Goal: Task Accomplishment & Management: Manage account settings

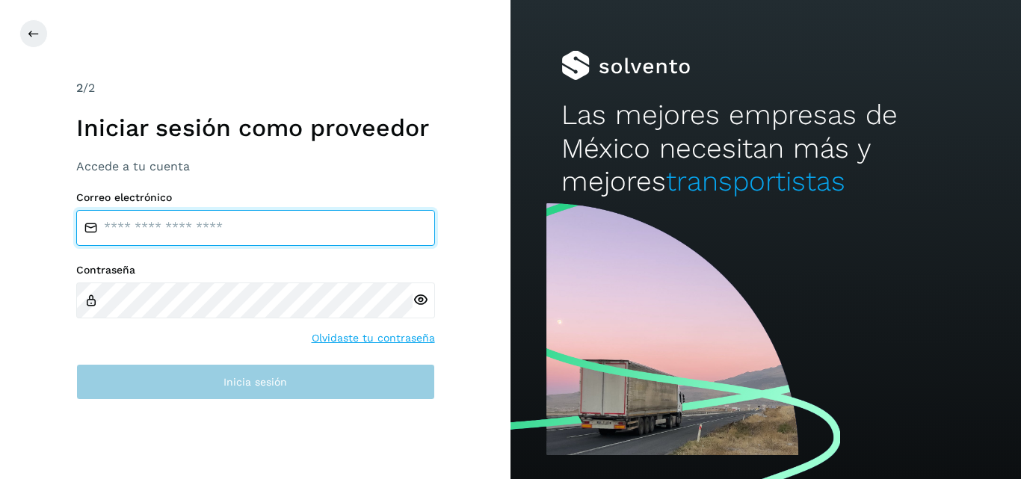
type input "**********"
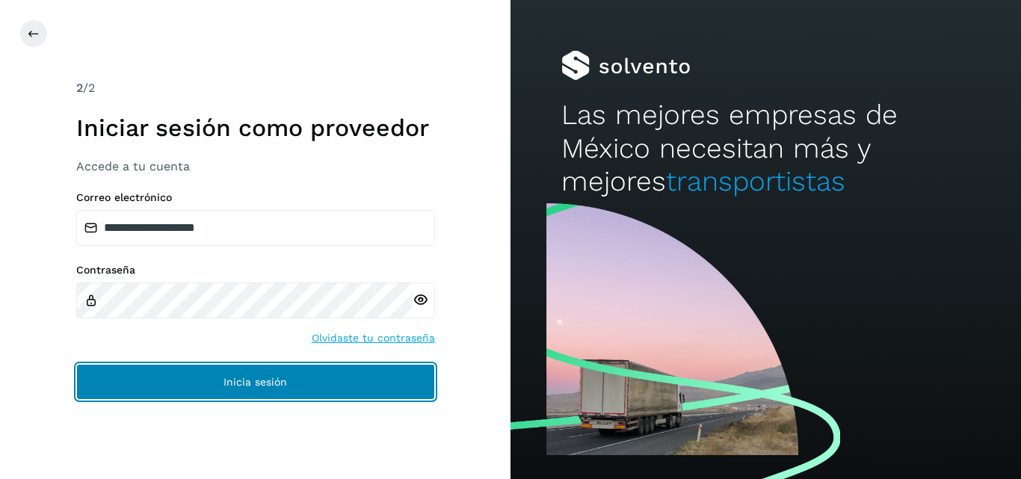
click at [220, 389] on button "Inicia sesión" at bounding box center [255, 382] width 359 height 36
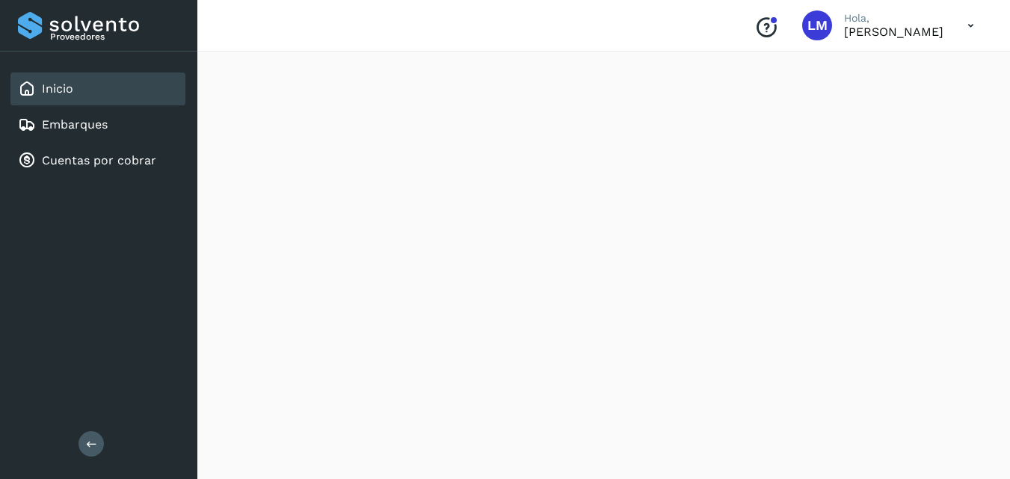
scroll to position [150, 0]
click at [96, 163] on link "Cuentas por cobrar" at bounding box center [99, 160] width 114 height 14
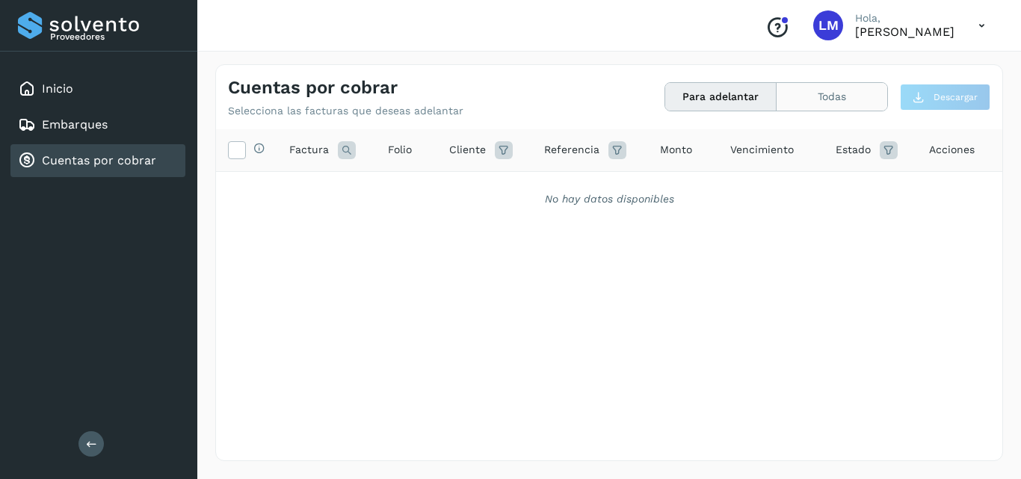
click at [832, 93] on button "Todas" at bounding box center [832, 97] width 111 height 28
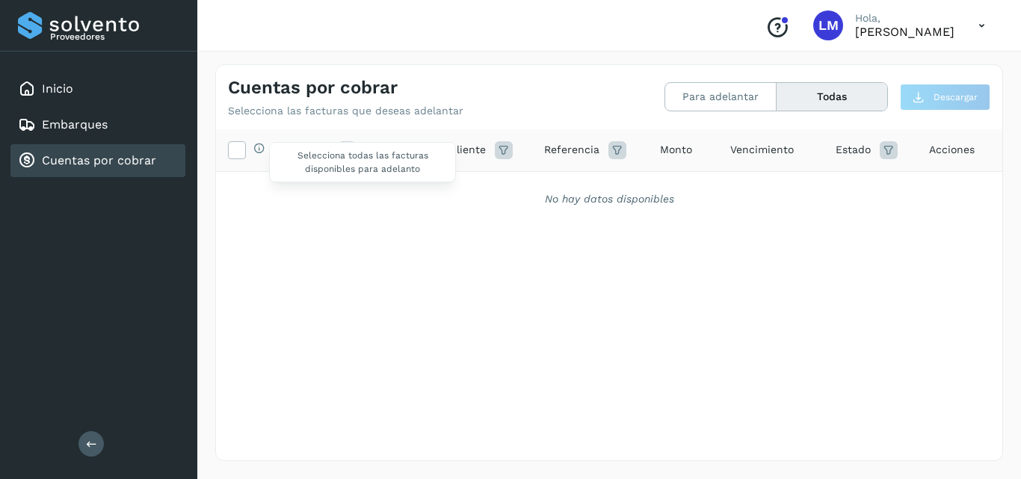
click at [300, 148] on span "Selecciona todas las facturas disponibles para adelanto" at bounding box center [362, 162] width 187 height 40
click at [235, 158] on label at bounding box center [237, 150] width 18 height 18
click at [729, 96] on button "Para adelantar" at bounding box center [720, 97] width 111 height 28
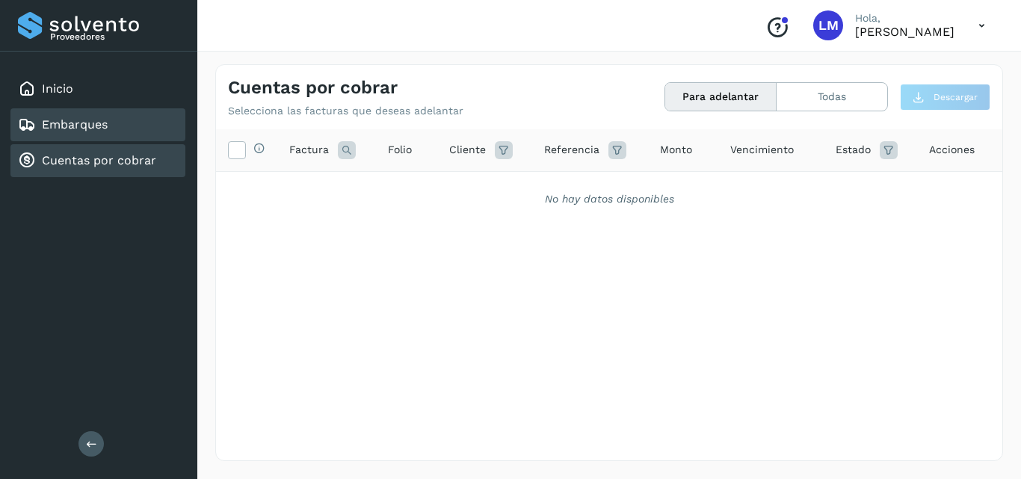
click at [88, 119] on link "Embarques" at bounding box center [75, 124] width 66 height 14
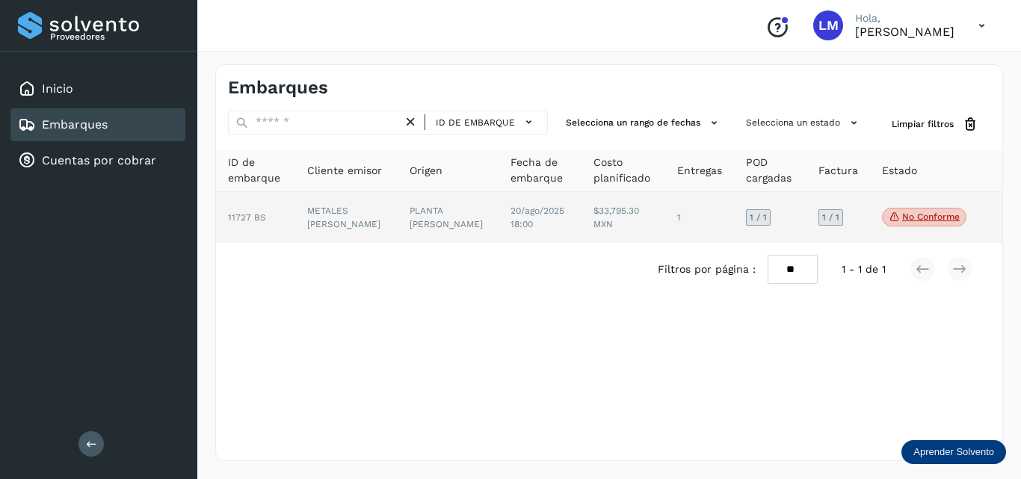
click at [923, 218] on p "No conforme" at bounding box center [931, 217] width 58 height 10
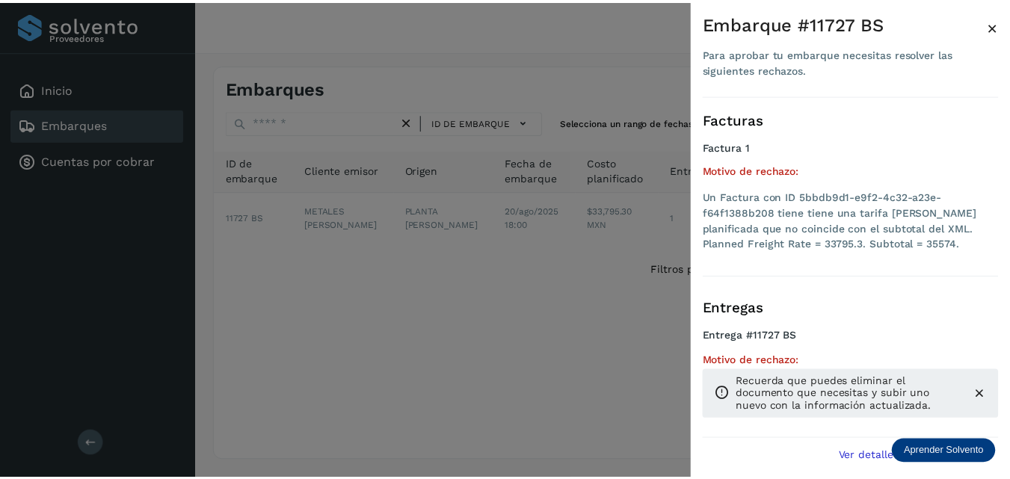
scroll to position [3, 0]
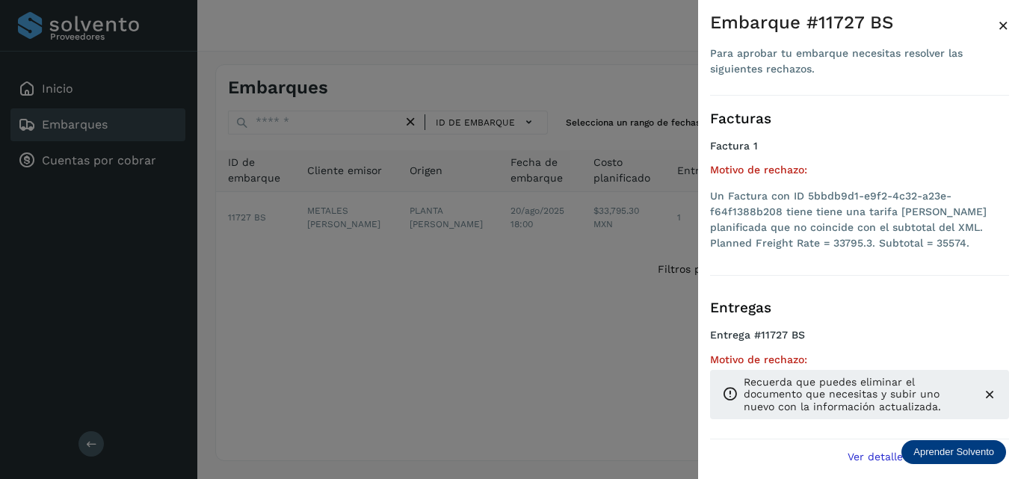
click at [993, 401] on icon at bounding box center [989, 394] width 15 height 15
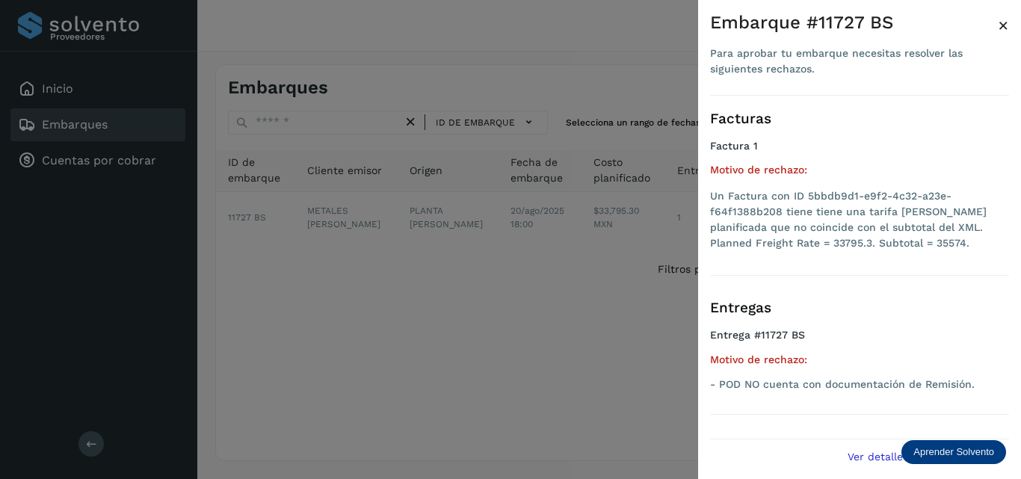
click at [781, 386] on p "- POD NO cuenta con documentación de Remisión." at bounding box center [859, 384] width 299 height 13
click at [771, 355] on h5 "Motivo de rechazo:" at bounding box center [859, 360] width 299 height 13
click at [1001, 28] on span "×" at bounding box center [1003, 25] width 11 height 21
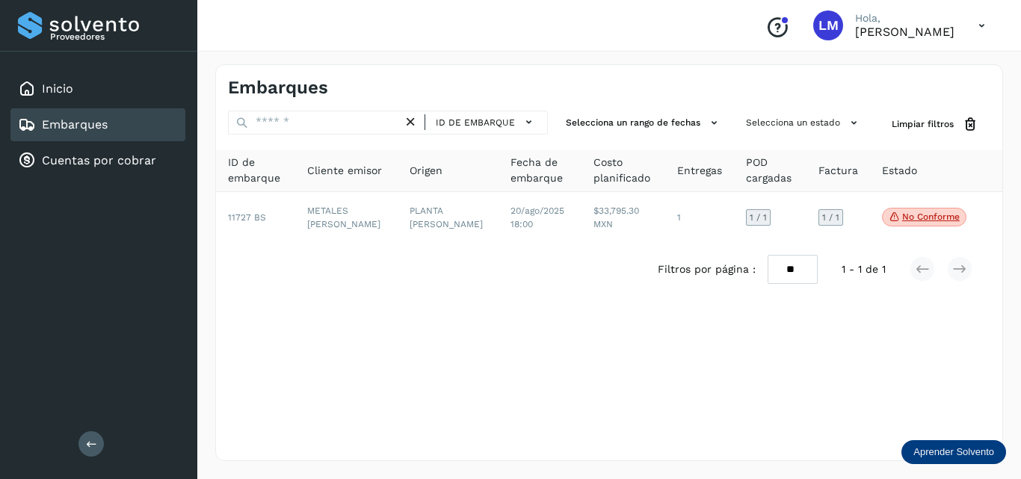
drag, startPoint x: 931, startPoint y: 217, endPoint x: 277, endPoint y: 304, distance: 659.8
click at [276, 304] on div "Embarques ID de embarque Selecciona un rango de fechas Selecciona un estado Lim…" at bounding box center [609, 262] width 788 height 397
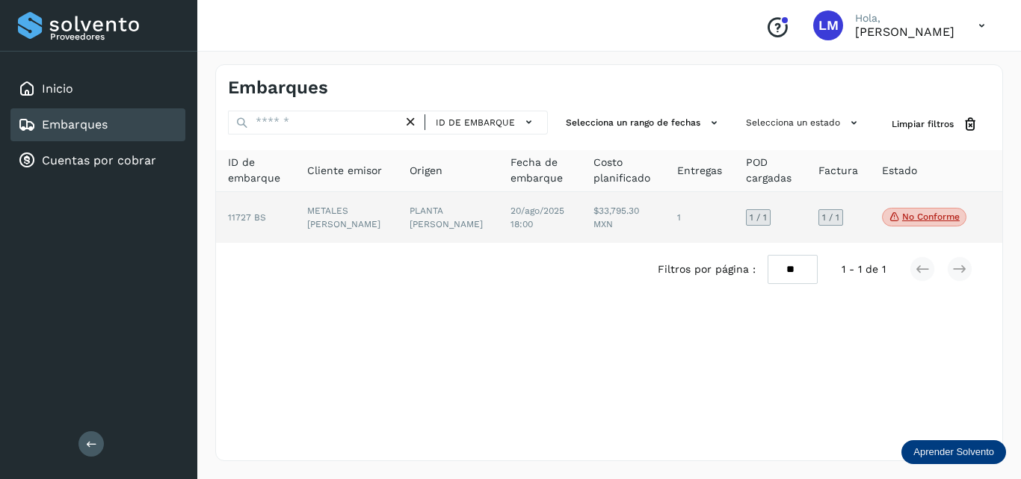
click at [262, 222] on span "11727 BS" at bounding box center [247, 217] width 38 height 10
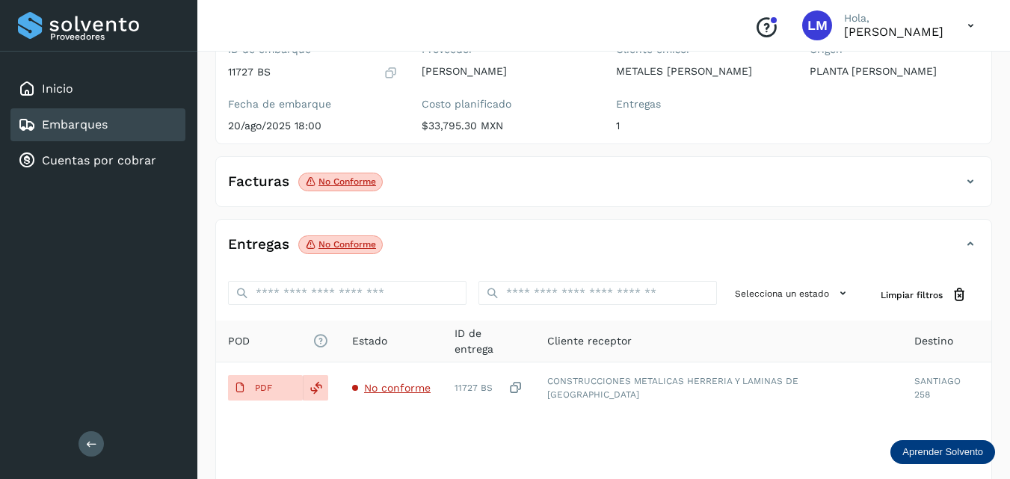
scroll to position [224, 0]
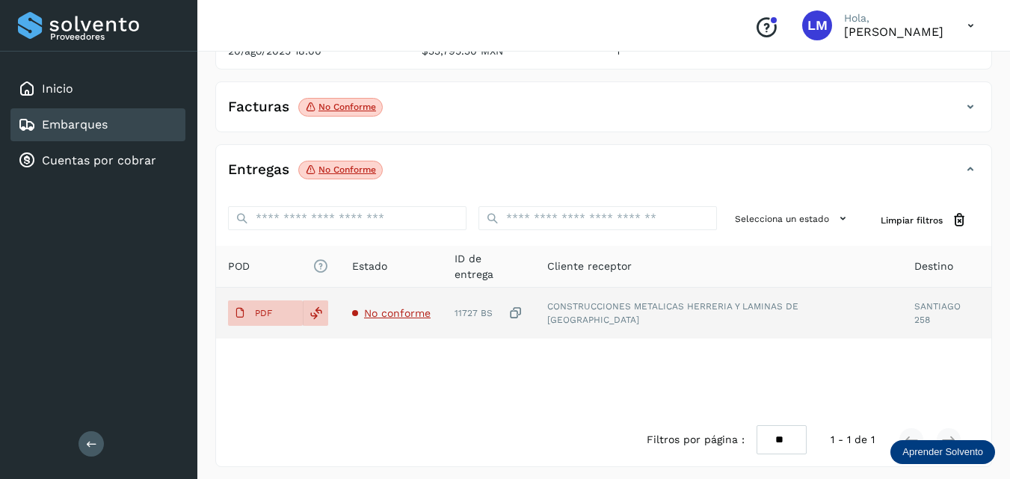
click at [523, 319] on icon at bounding box center [515, 314] width 15 height 16
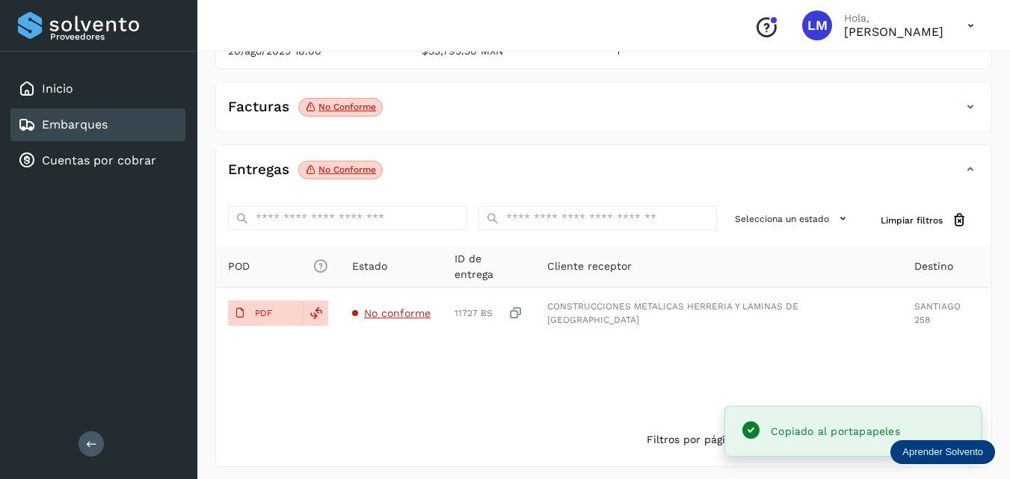
click at [497, 374] on div "POD El tamaño máximo de archivo es de 20 Mb. Estado ID de entrega Cliente recep…" at bounding box center [603, 329] width 775 height 167
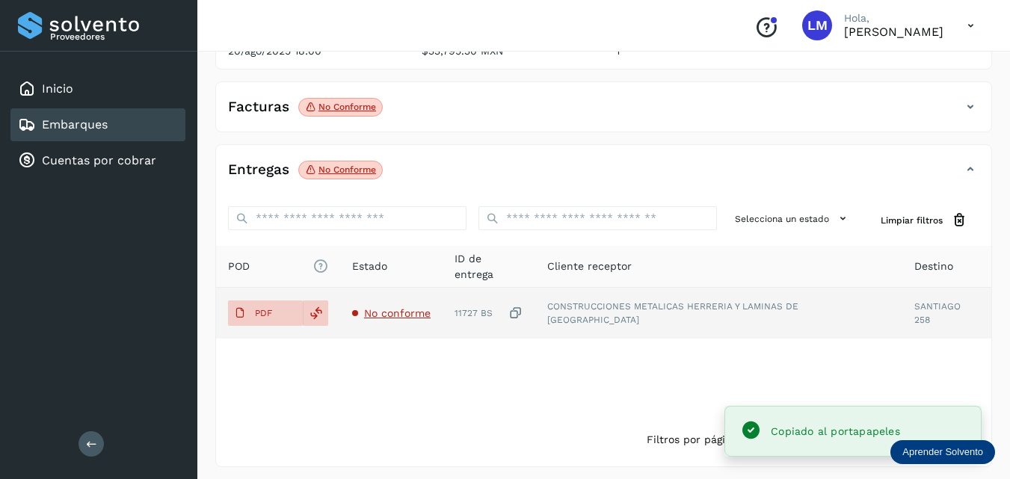
click at [389, 319] on span "No conforme" at bounding box center [397, 313] width 67 height 12
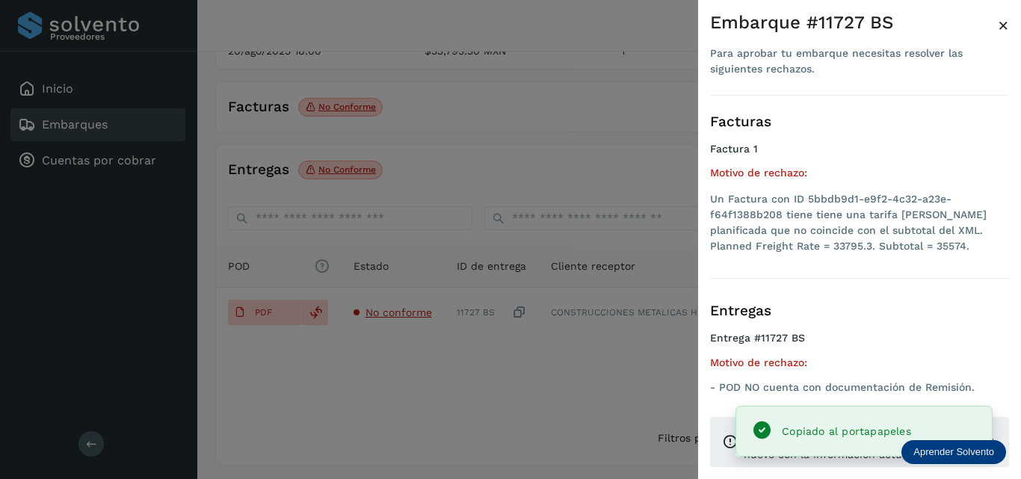
click at [372, 360] on div at bounding box center [510, 239] width 1021 height 479
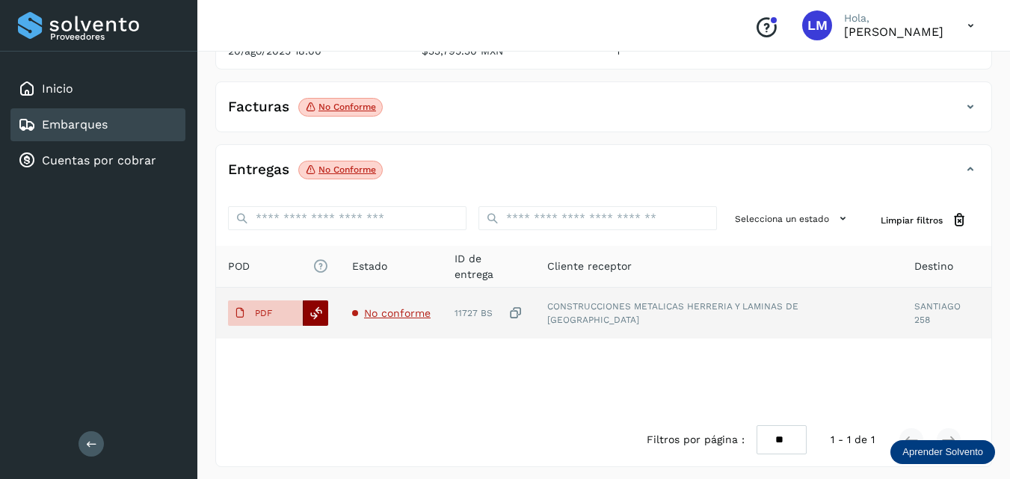
click at [315, 320] on icon at bounding box center [315, 312] width 13 height 13
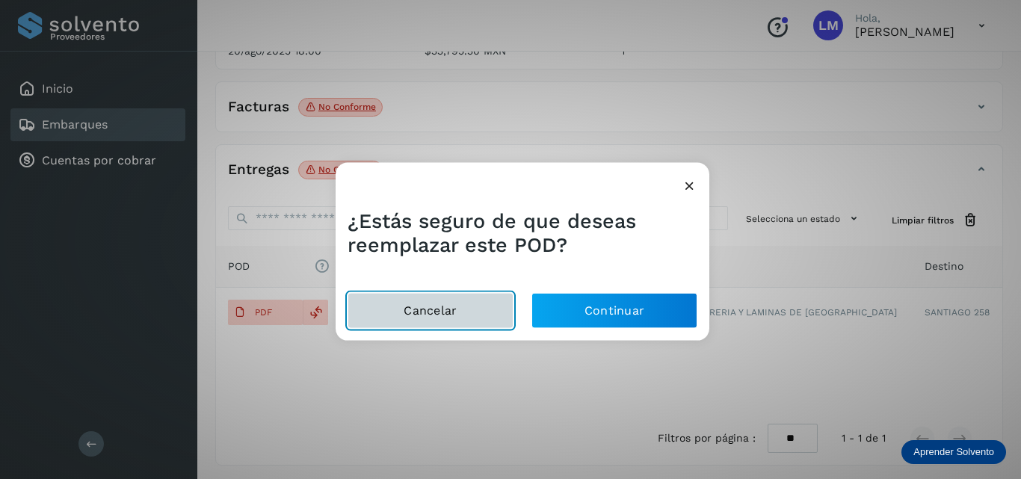
click at [474, 310] on button "Cancelar" at bounding box center [431, 311] width 166 height 36
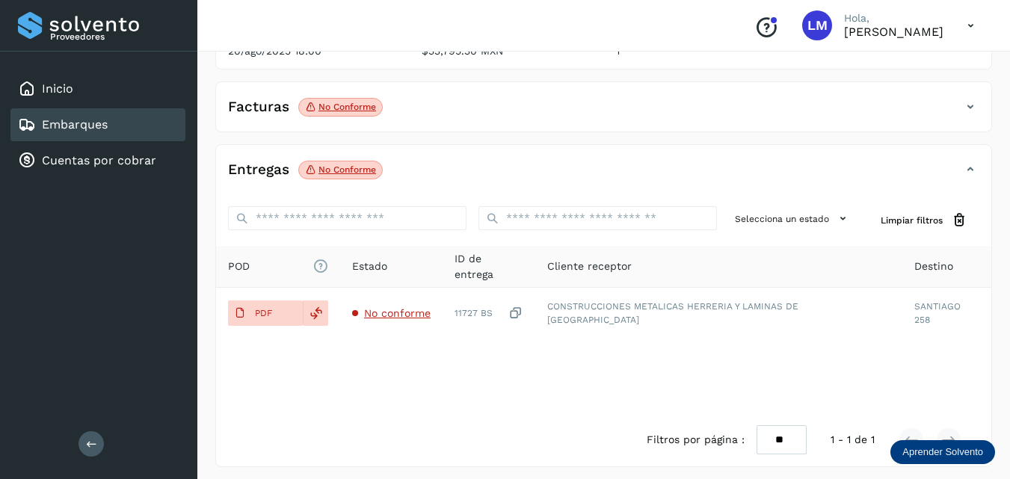
click at [967, 116] on icon at bounding box center [970, 107] width 18 height 18
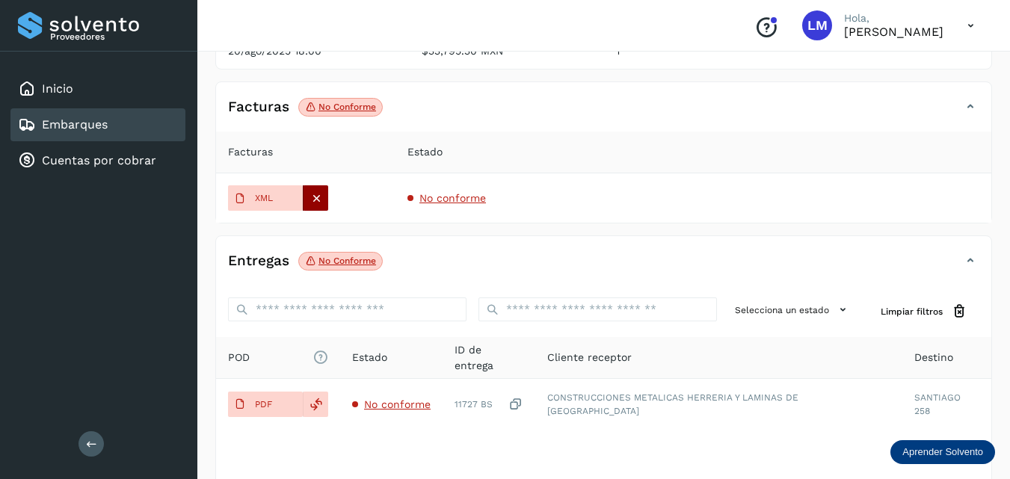
click at [312, 205] on icon at bounding box center [315, 197] width 13 height 13
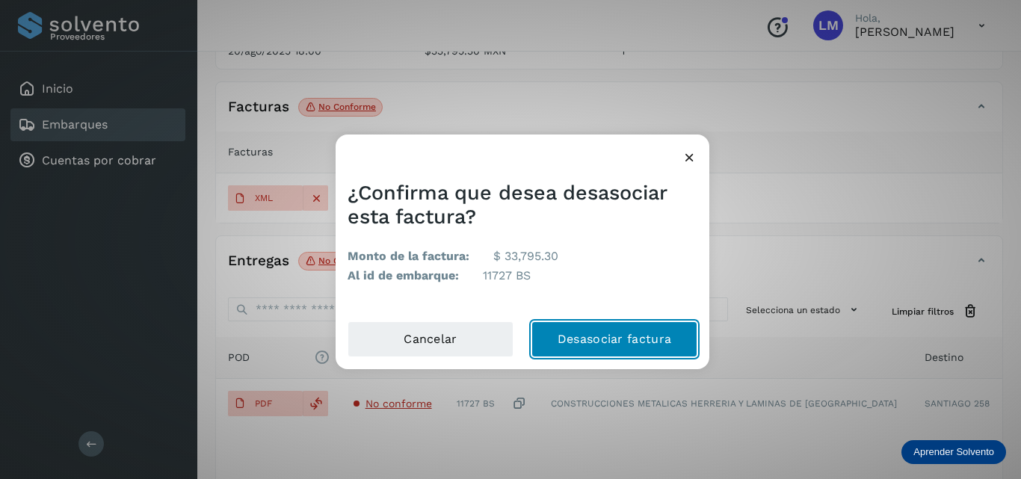
click at [629, 336] on button "Desasociar factura" at bounding box center [615, 339] width 166 height 36
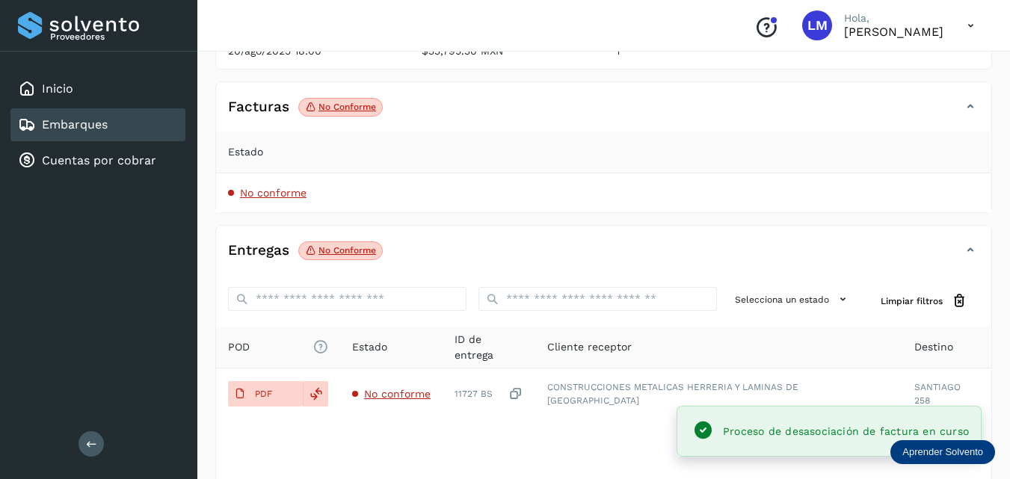
click at [314, 114] on icon at bounding box center [311, 106] width 12 height 13
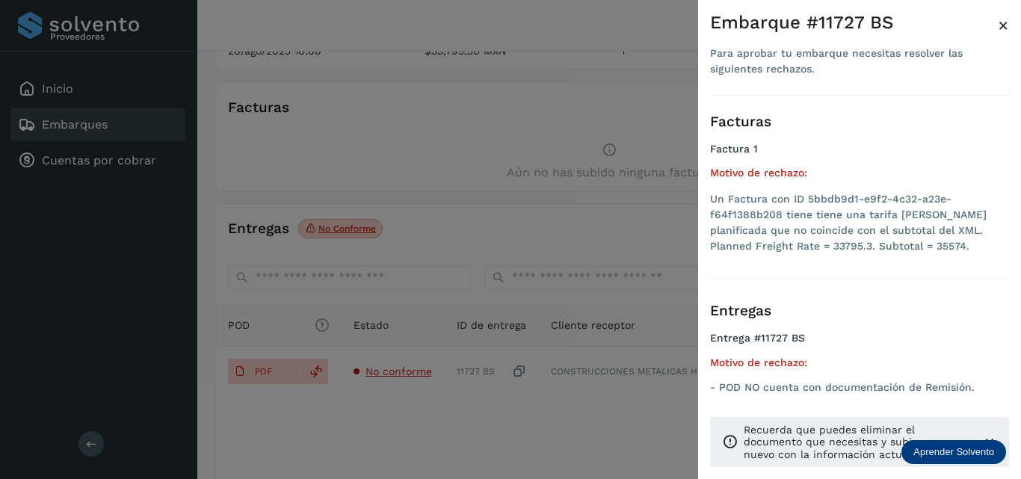
click at [1004, 22] on span "×" at bounding box center [1003, 25] width 11 height 21
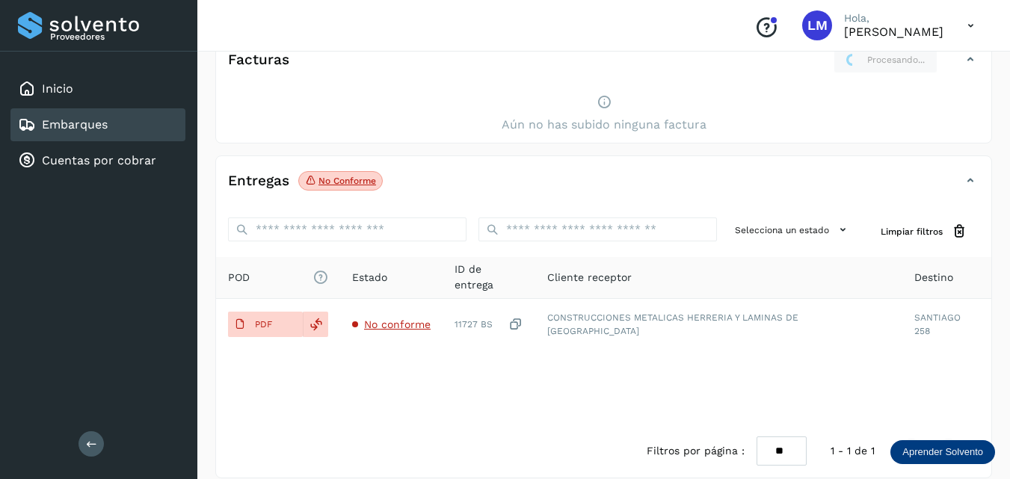
scroll to position [298, 0]
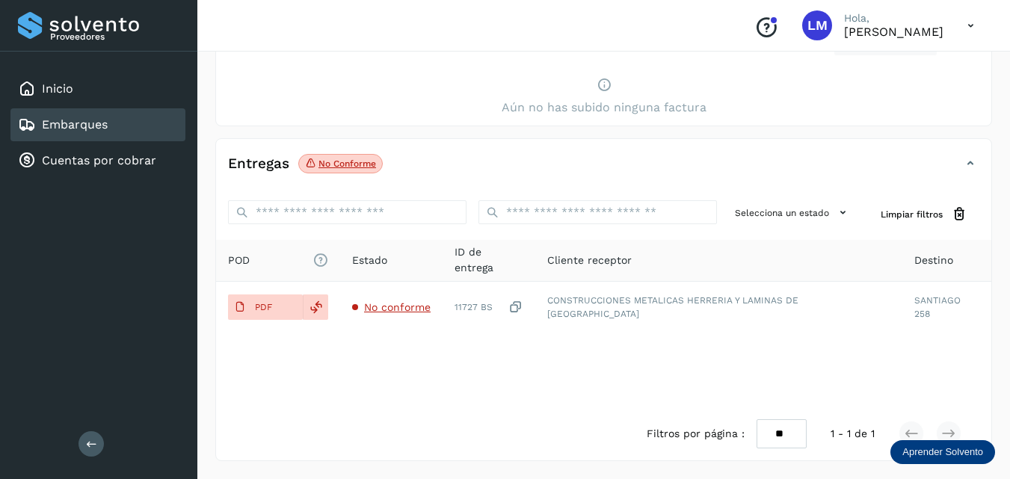
click at [440, 393] on div "POD El tamaño máximo de archivo es de 20 Mb. Estado ID de entrega Cliente recep…" at bounding box center [603, 323] width 775 height 167
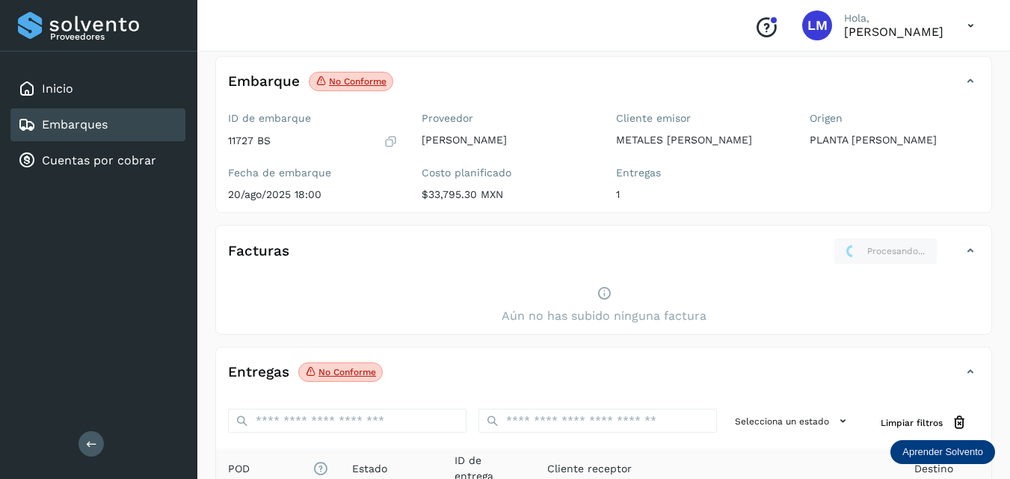
scroll to position [74, 0]
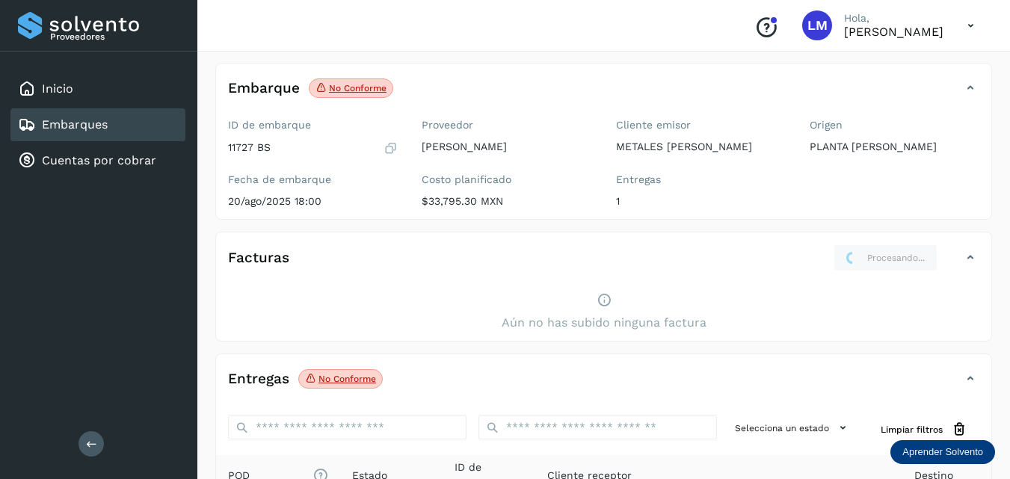
click at [369, 87] on p "No conforme" at bounding box center [358, 88] width 58 height 10
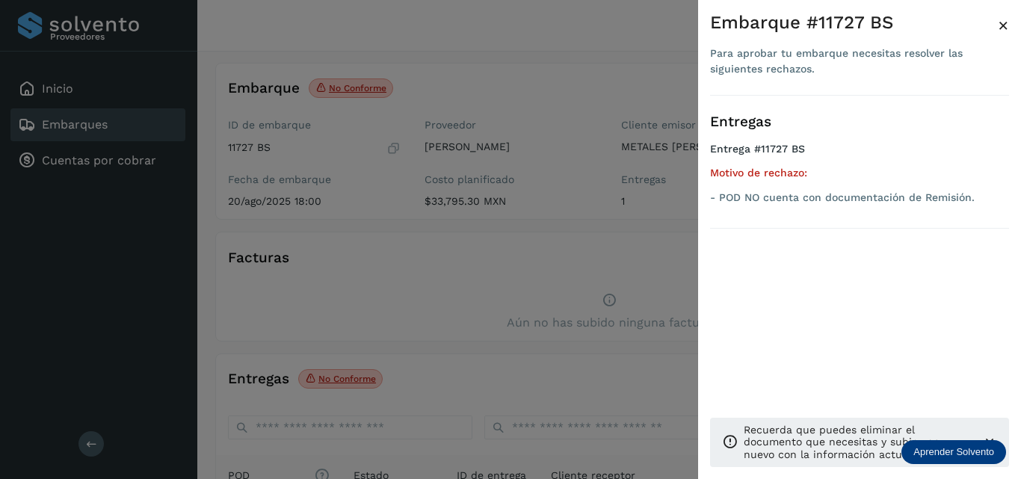
click at [469, 287] on div at bounding box center [510, 239] width 1021 height 479
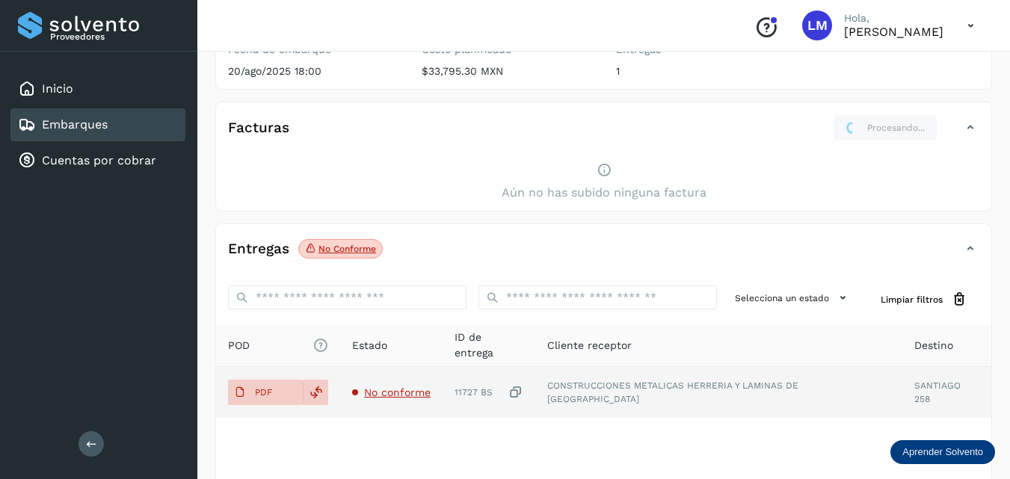
scroll to position [298, 0]
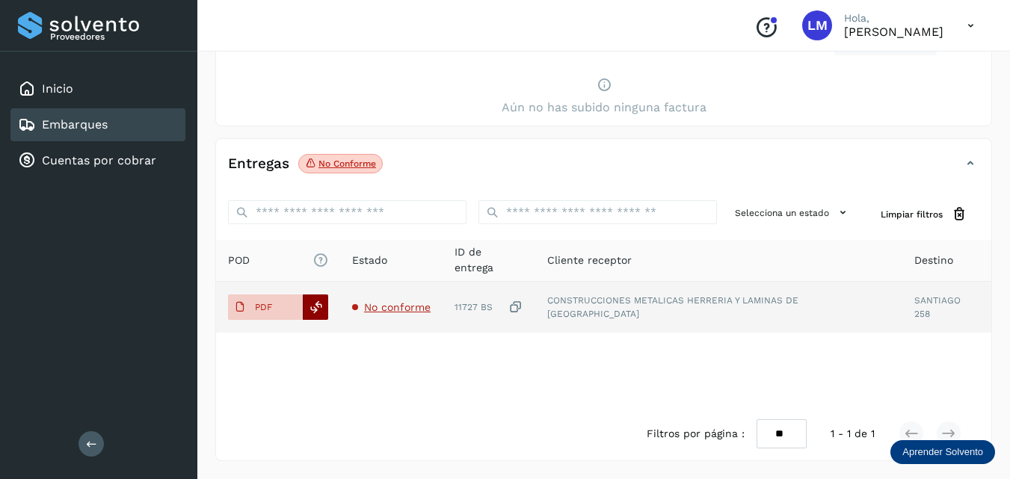
click at [315, 300] on div at bounding box center [315, 307] width 25 height 25
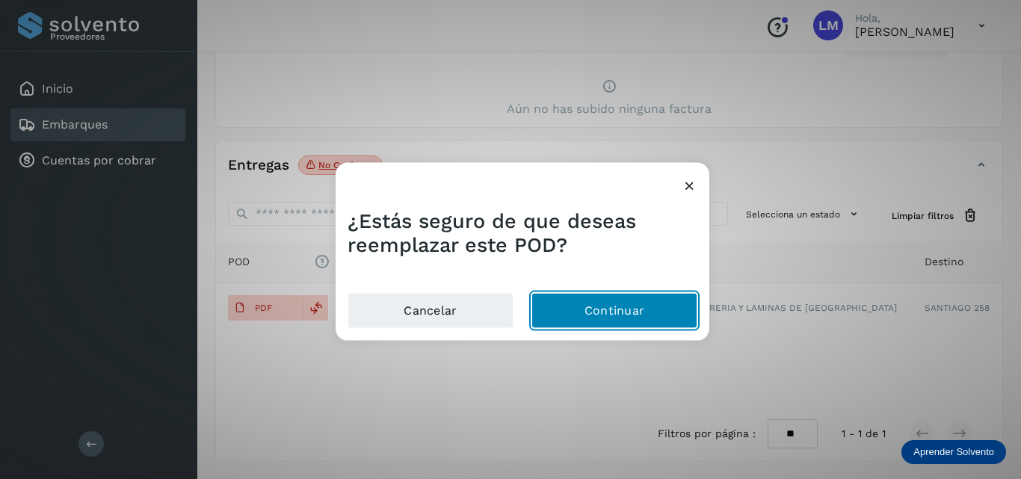
click at [638, 309] on button "Continuar" at bounding box center [615, 311] width 166 height 36
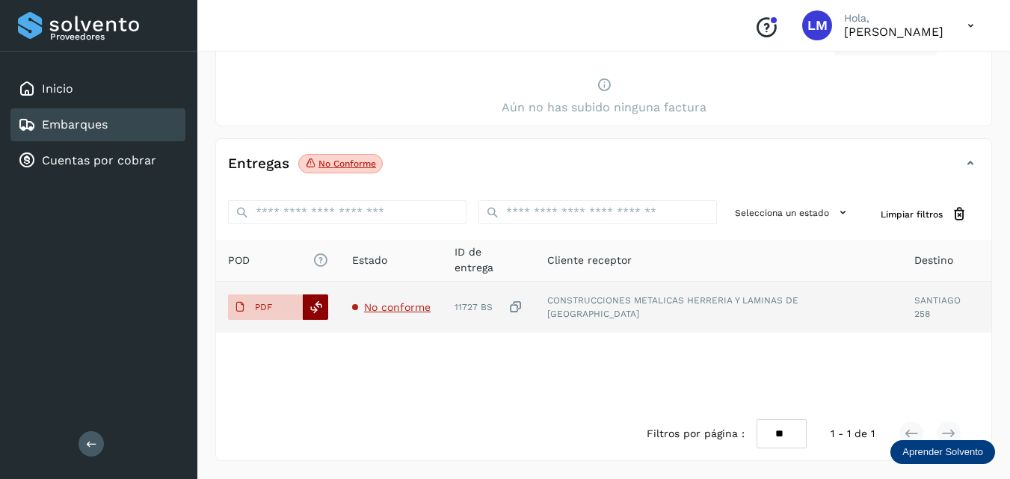
click at [317, 311] on icon at bounding box center [315, 307] width 13 height 13
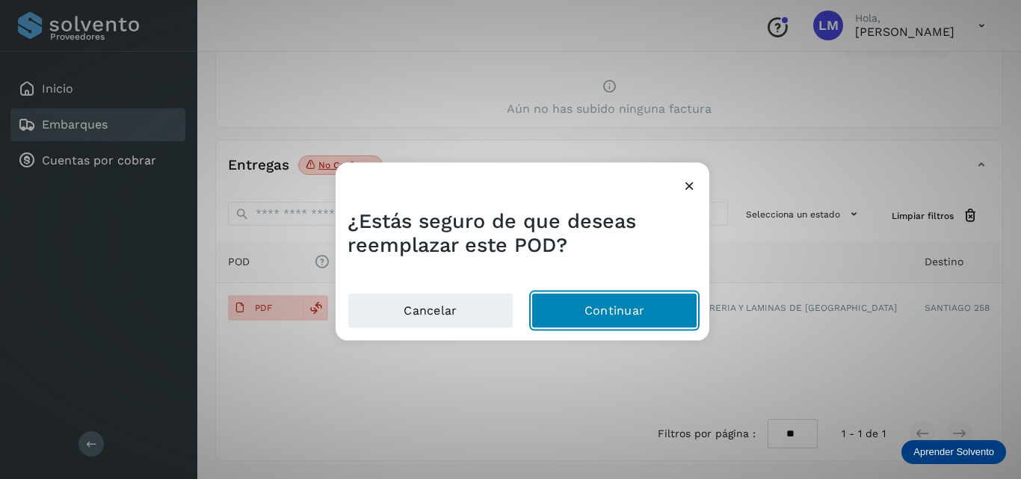
click at [625, 306] on button "Continuar" at bounding box center [615, 311] width 166 height 36
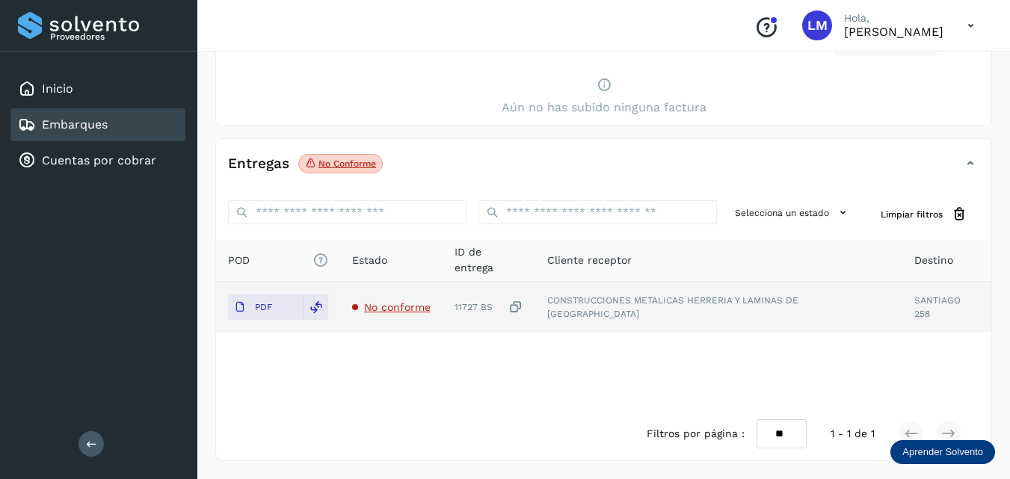
click at [402, 309] on span "No conforme" at bounding box center [397, 307] width 67 height 12
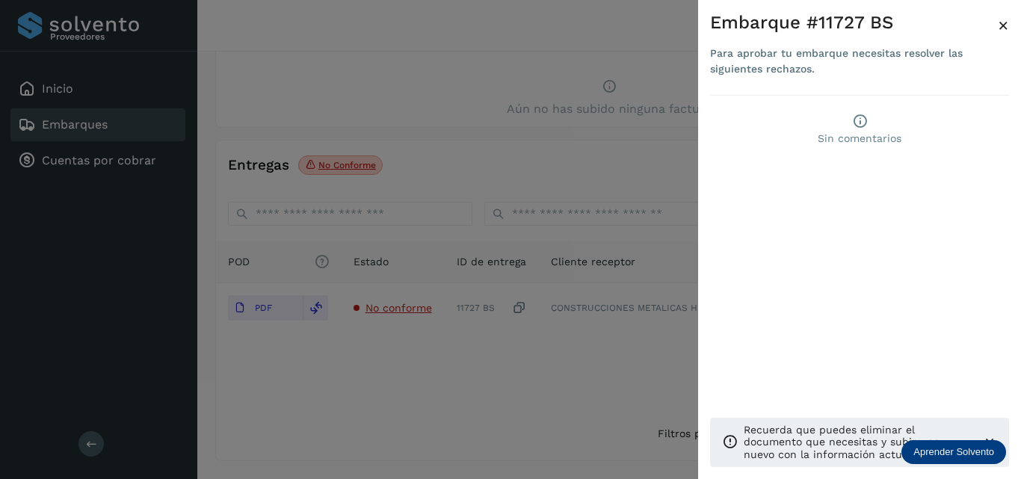
click at [540, 379] on div at bounding box center [510, 239] width 1021 height 479
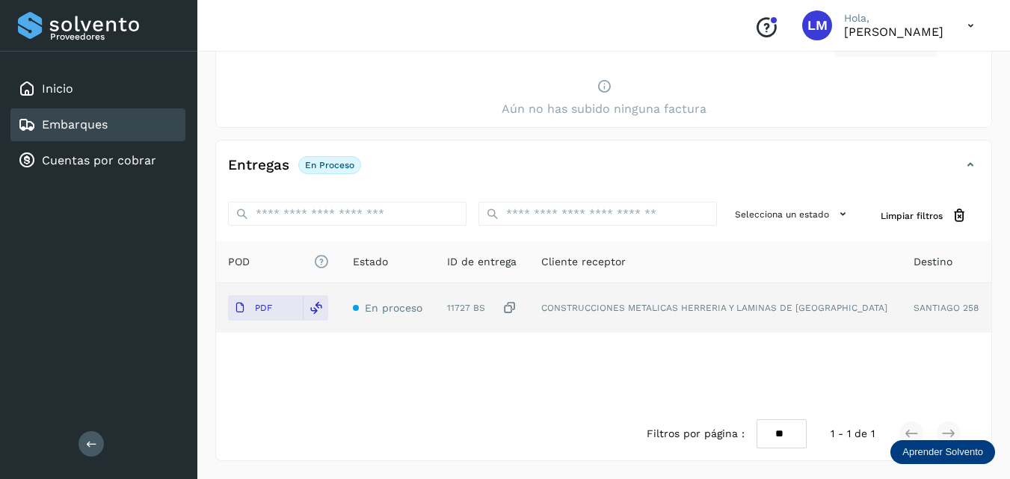
click at [398, 312] on span "En proceso" at bounding box center [394, 308] width 58 height 12
click at [318, 307] on icon at bounding box center [315, 307] width 13 height 13
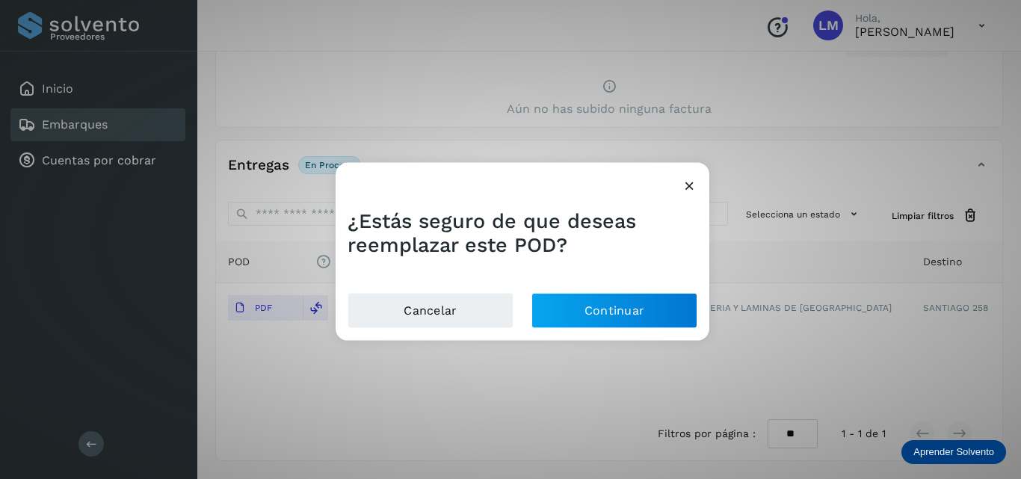
click at [625, 360] on div "¿Estás seguro de que deseas reemplazar este POD? Cancelar Continuar" at bounding box center [510, 239] width 1021 height 479
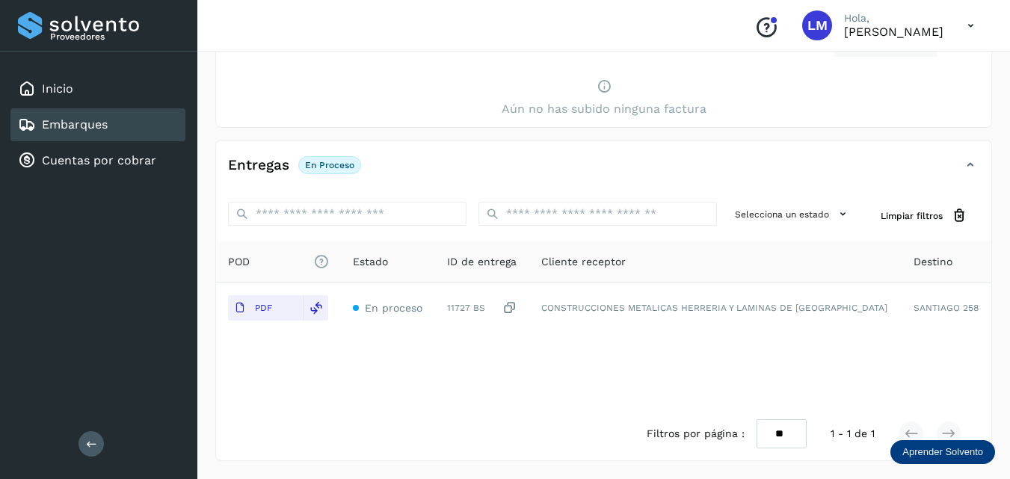
click at [976, 160] on icon at bounding box center [970, 165] width 18 height 18
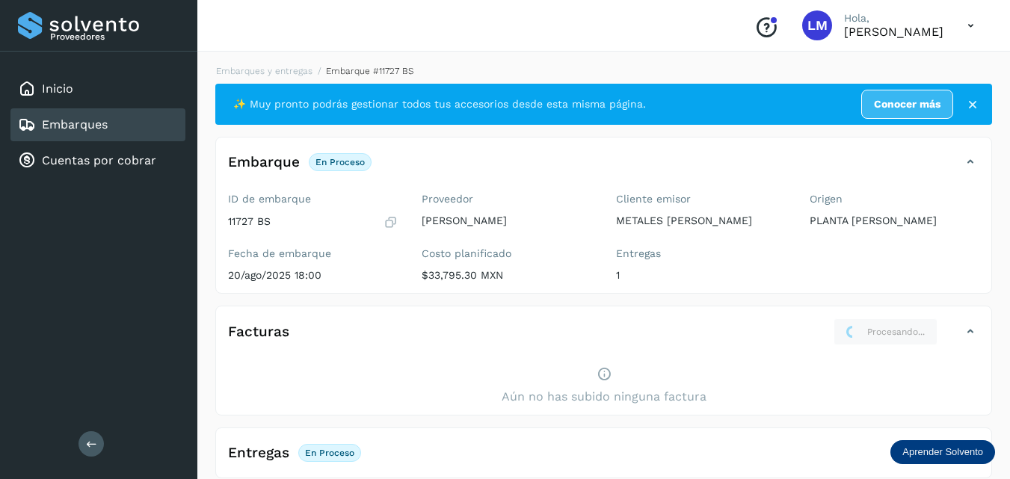
scroll to position [28, 0]
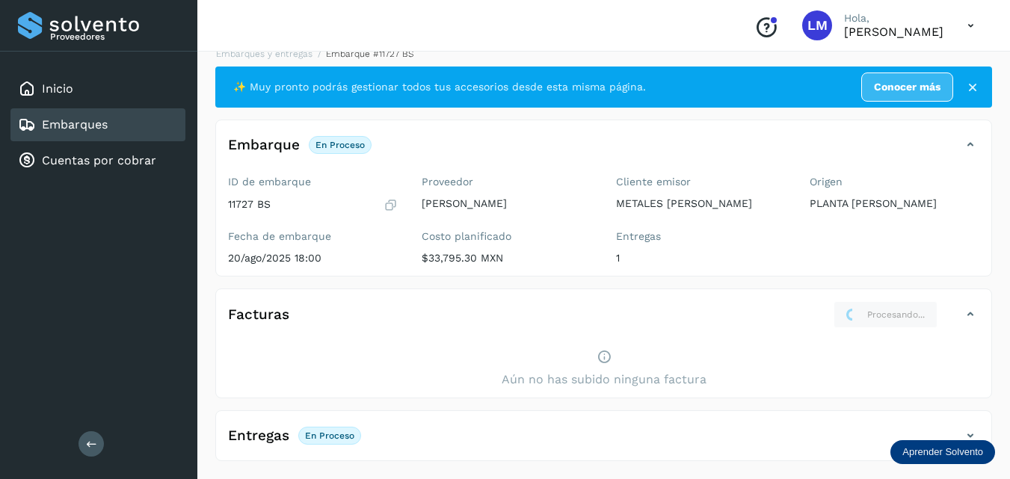
click at [964, 311] on icon at bounding box center [970, 315] width 18 height 18
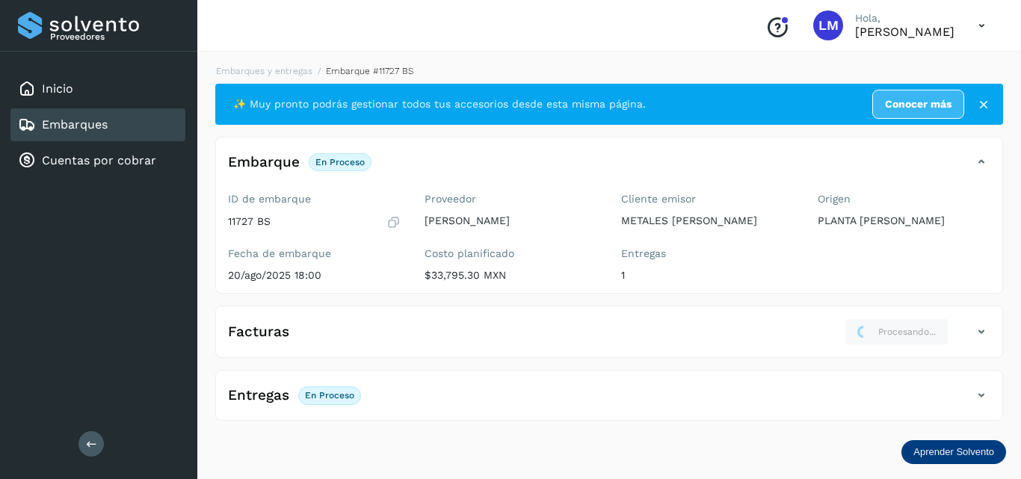
click at [989, 338] on icon at bounding box center [982, 332] width 18 height 18
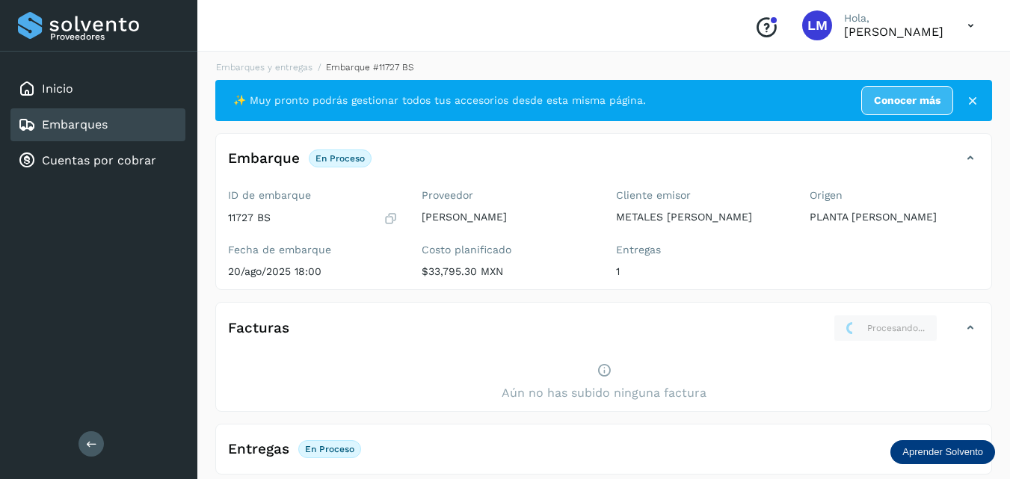
scroll to position [28, 0]
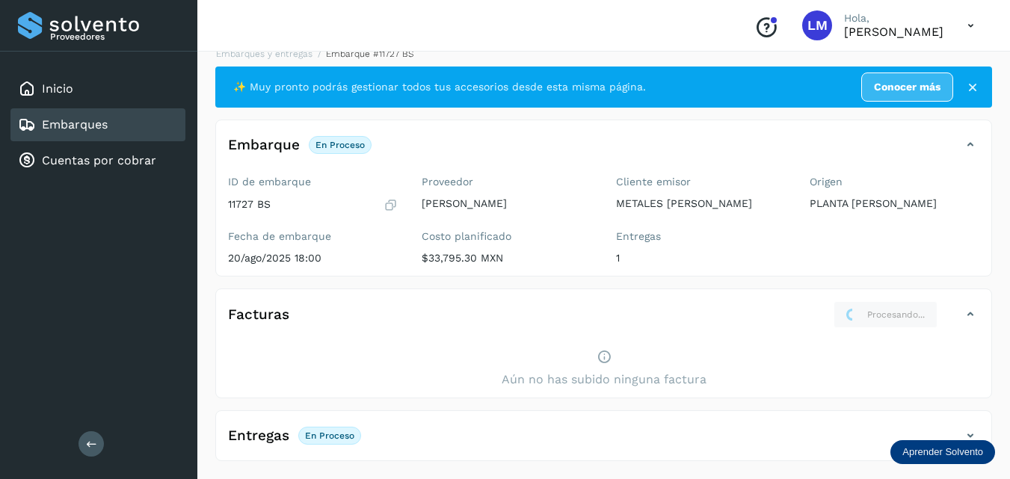
click at [970, 80] on icon at bounding box center [972, 87] width 15 height 15
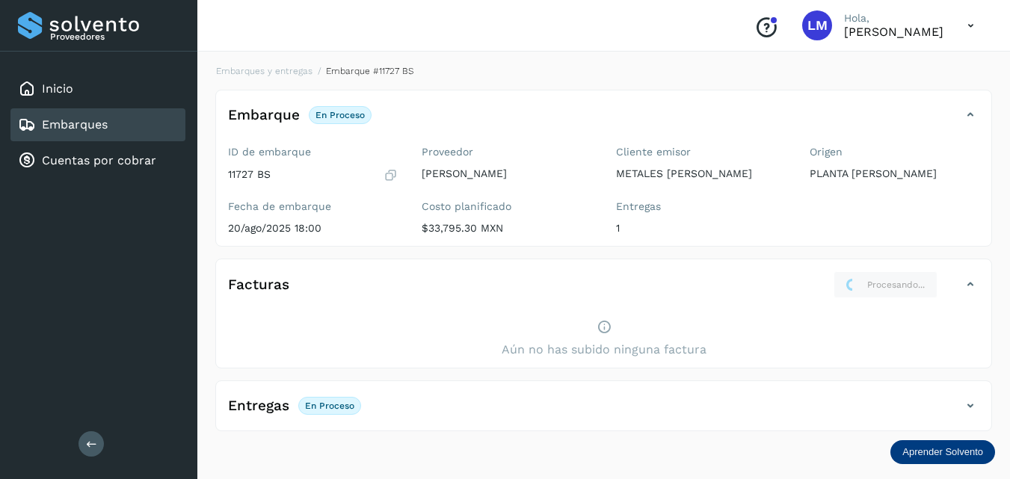
scroll to position [0, 0]
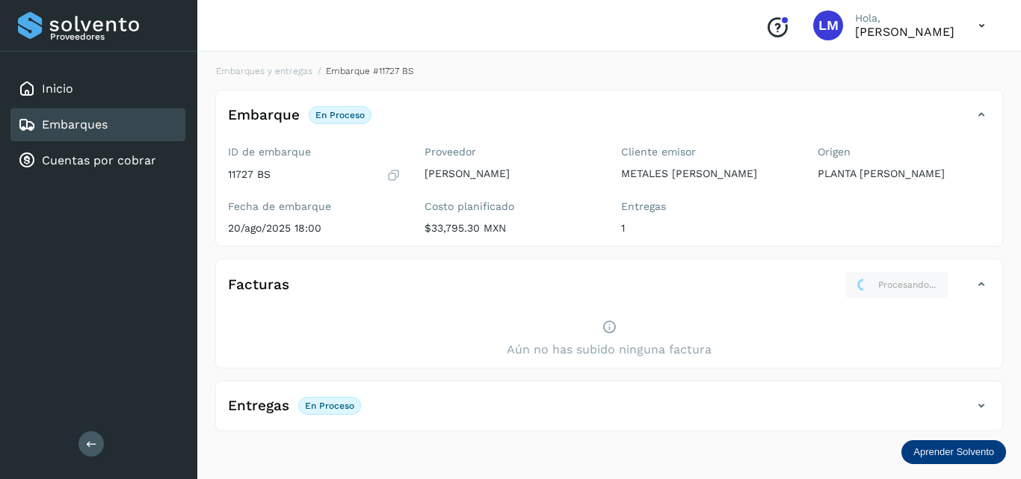
click at [982, 30] on icon at bounding box center [982, 25] width 31 height 31
click at [931, 74] on div "Cerrar sesión" at bounding box center [908, 67] width 178 height 28
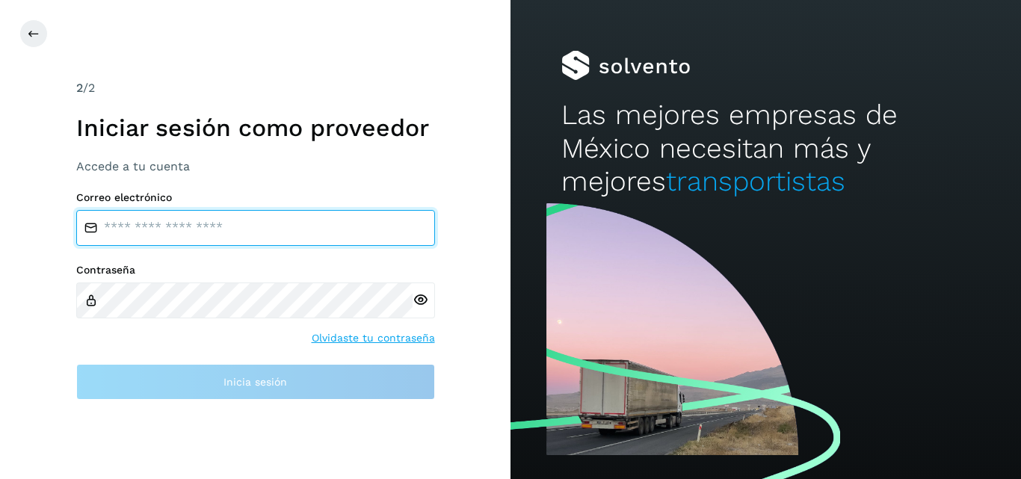
type input "**********"
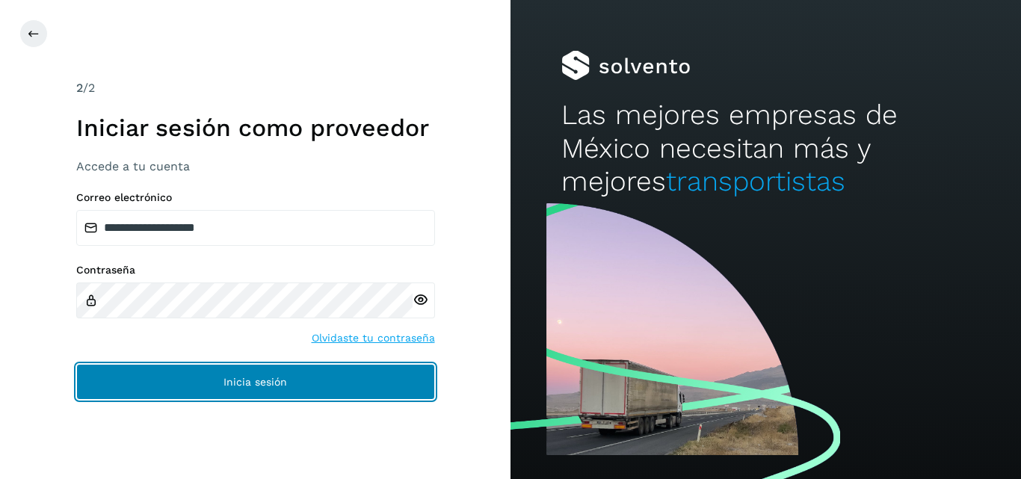
click at [280, 371] on button "Inicia sesión" at bounding box center [255, 382] width 359 height 36
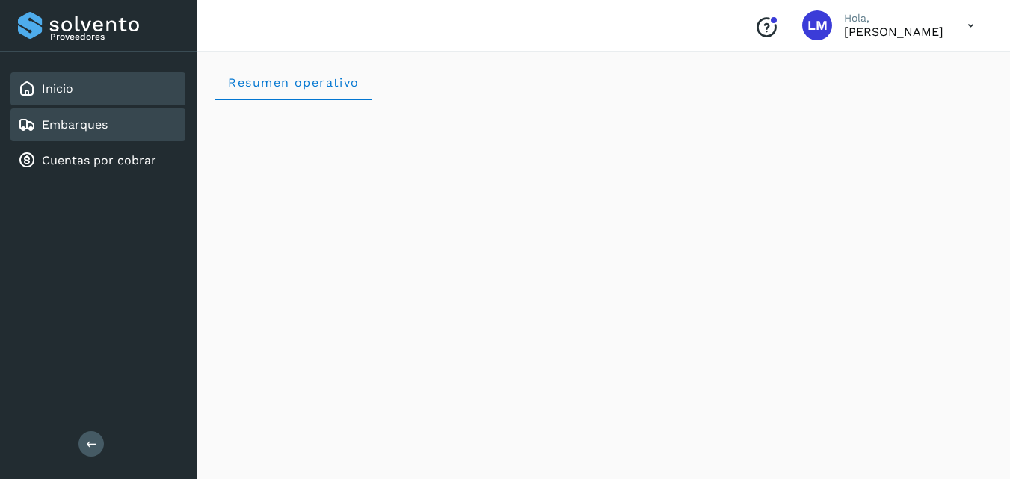
click at [119, 141] on div "Embarques" at bounding box center [97, 124] width 175 height 33
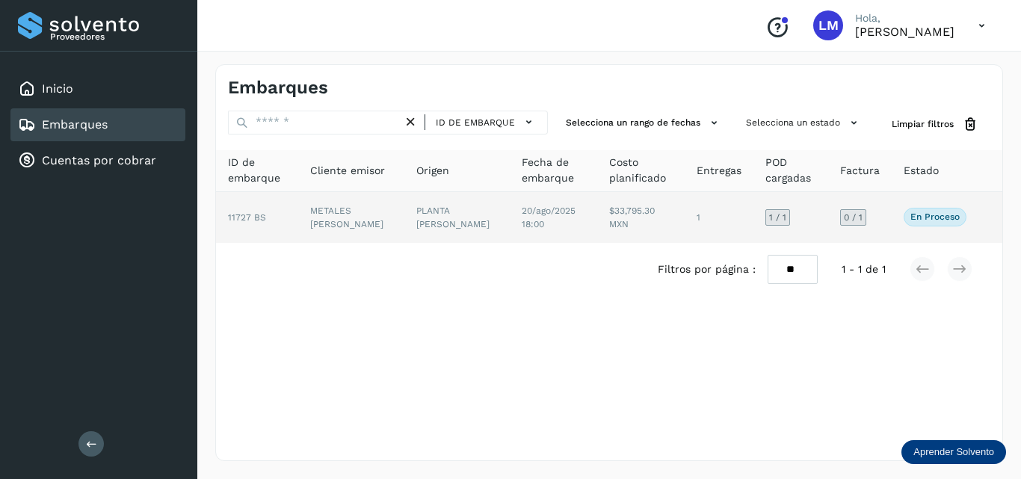
click at [231, 222] on span "11727 BS" at bounding box center [247, 217] width 38 height 10
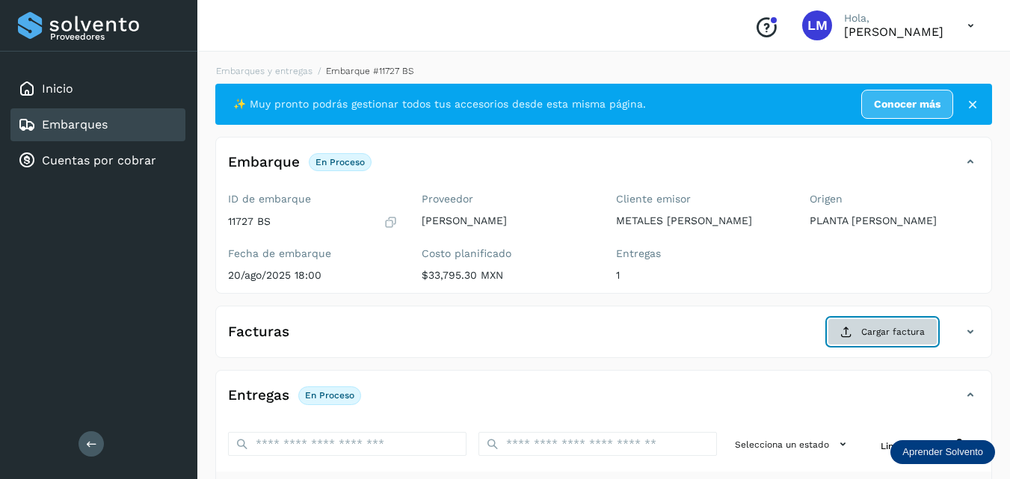
click at [897, 339] on span "Cargar factura" at bounding box center [893, 331] width 64 height 13
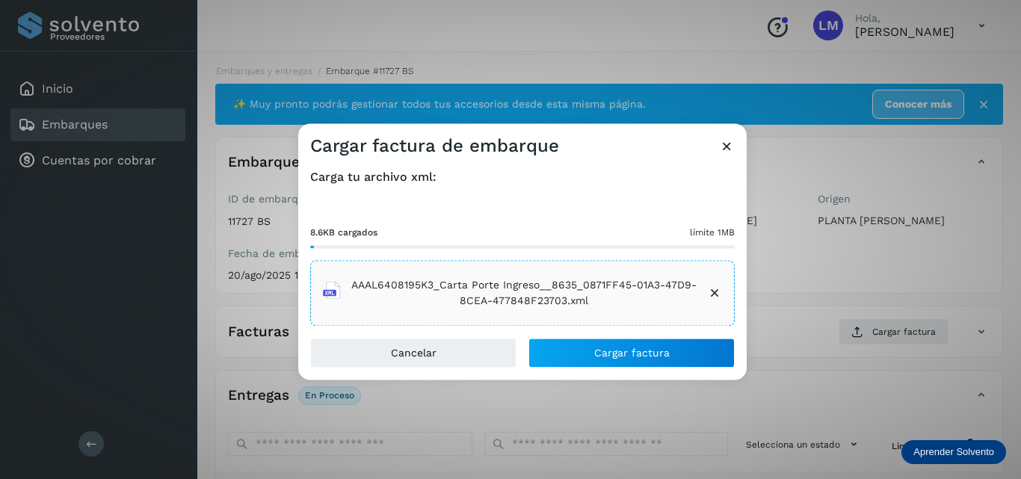
click at [606, 206] on div "8.6KB cargados límite 1MB AAAL6408195K3_Carta Porte Ingreso__8635_0871FF45-01A3…" at bounding box center [522, 264] width 425 height 124
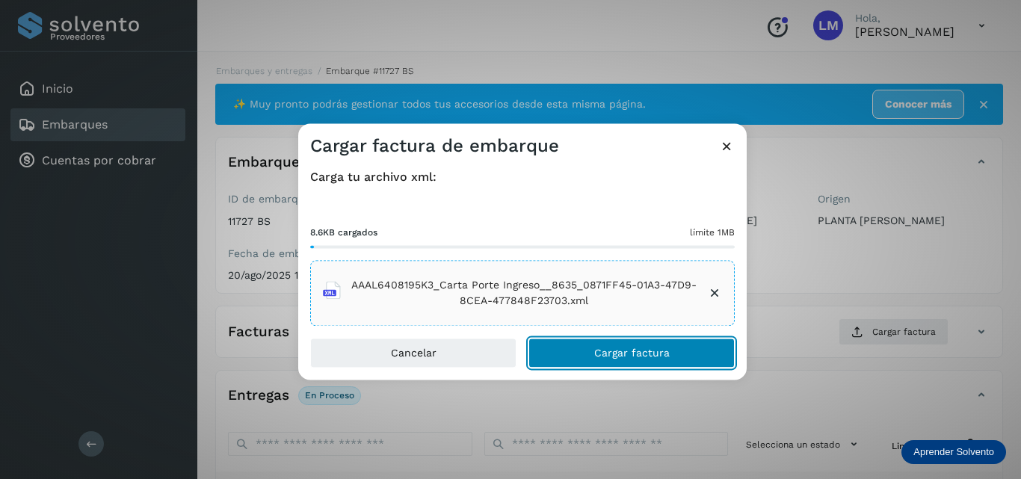
click at [665, 348] on span "Cargar factura" at bounding box center [632, 353] width 76 height 10
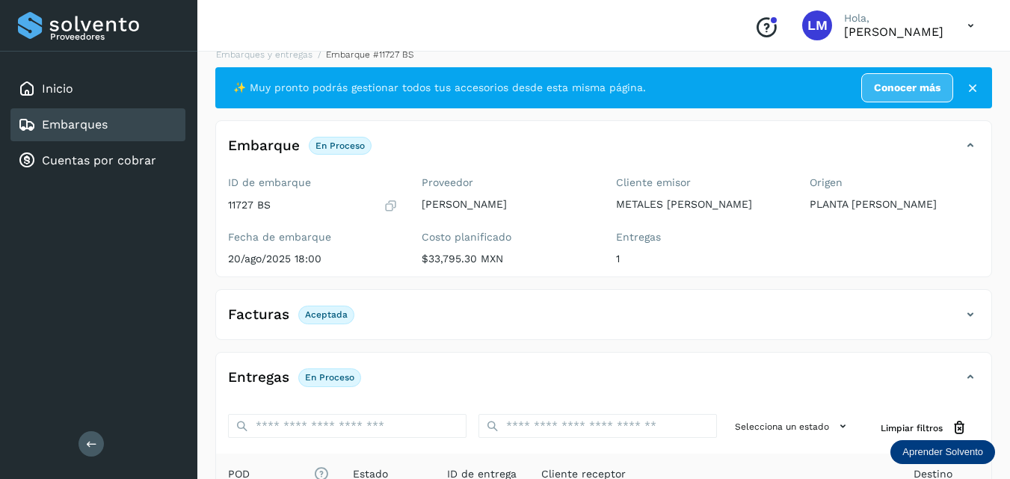
scroll to position [15, 0]
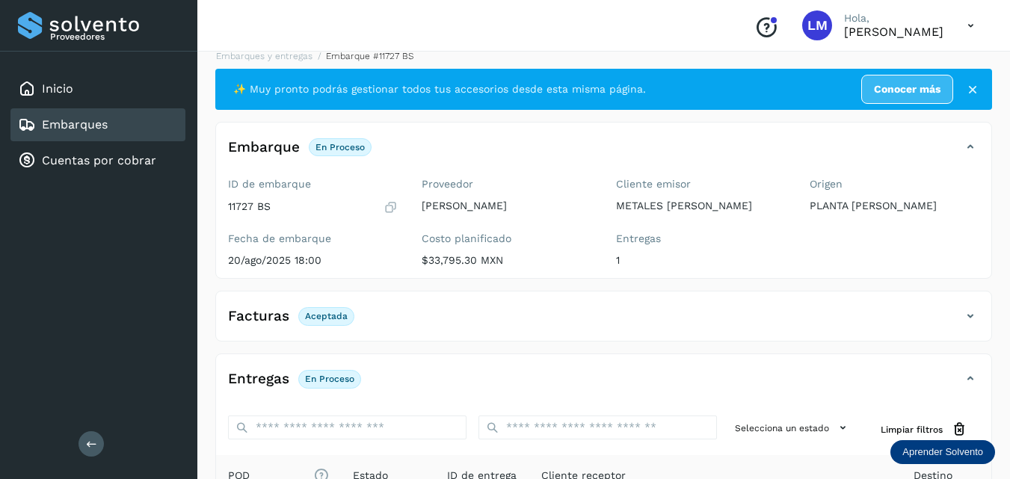
click at [975, 23] on icon at bounding box center [970, 25] width 31 height 31
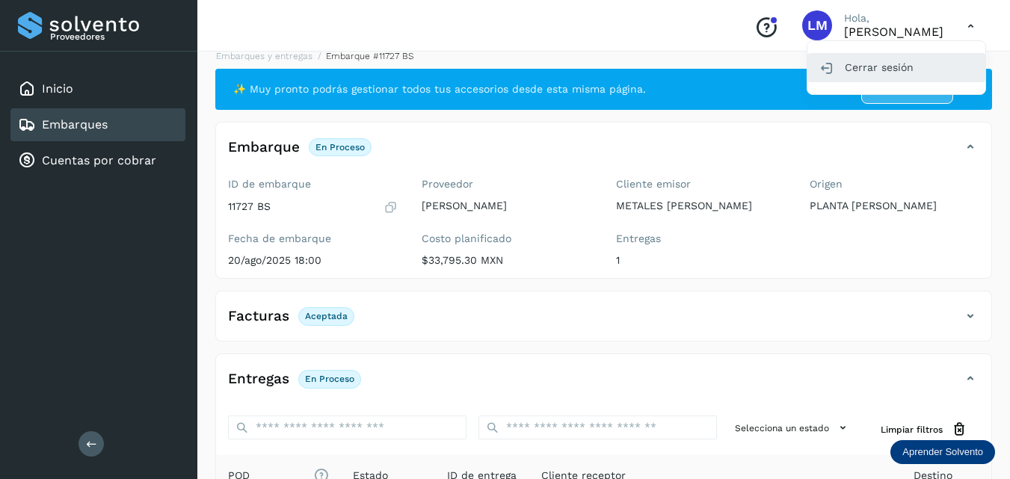
click at [894, 72] on div "Cerrar sesión" at bounding box center [896, 67] width 178 height 28
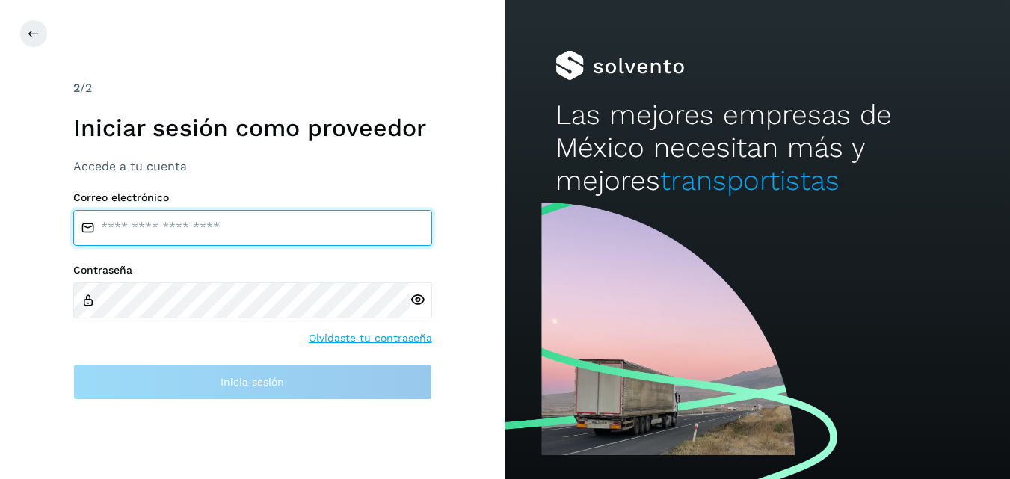
type input "**********"
